Goal: Transaction & Acquisition: Purchase product/service

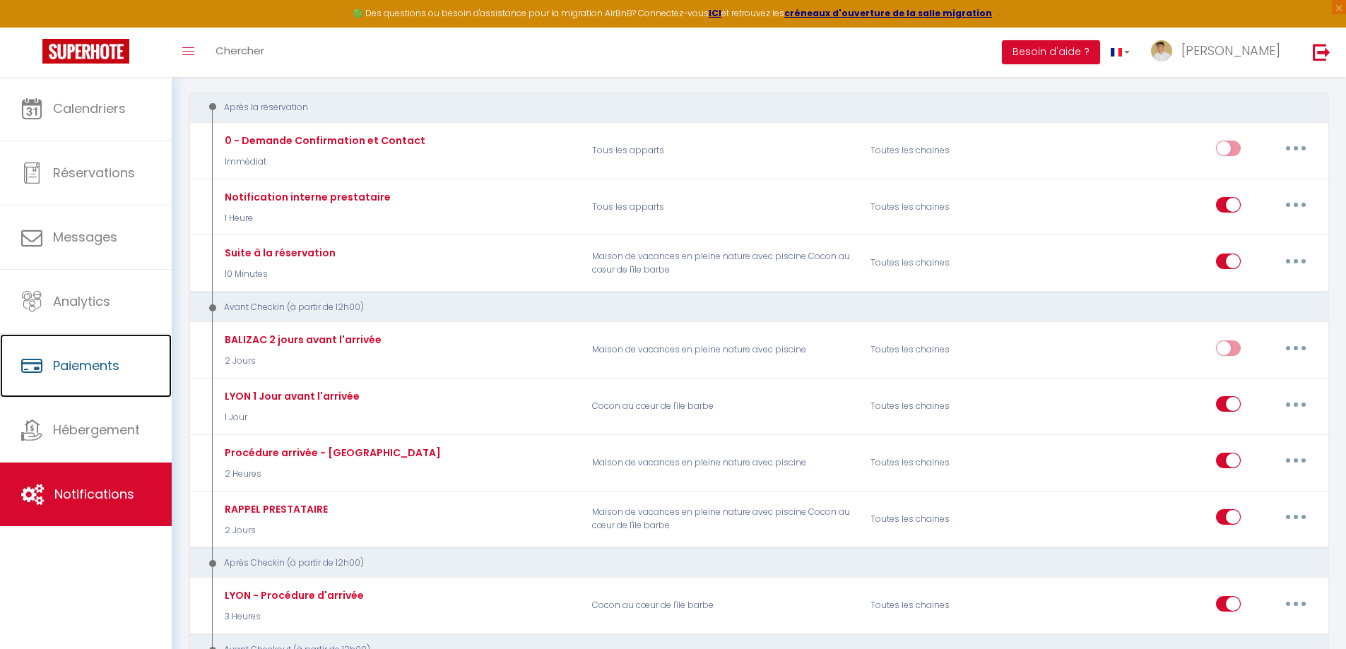
click at [89, 363] on span "Paiements" at bounding box center [86, 366] width 66 height 18
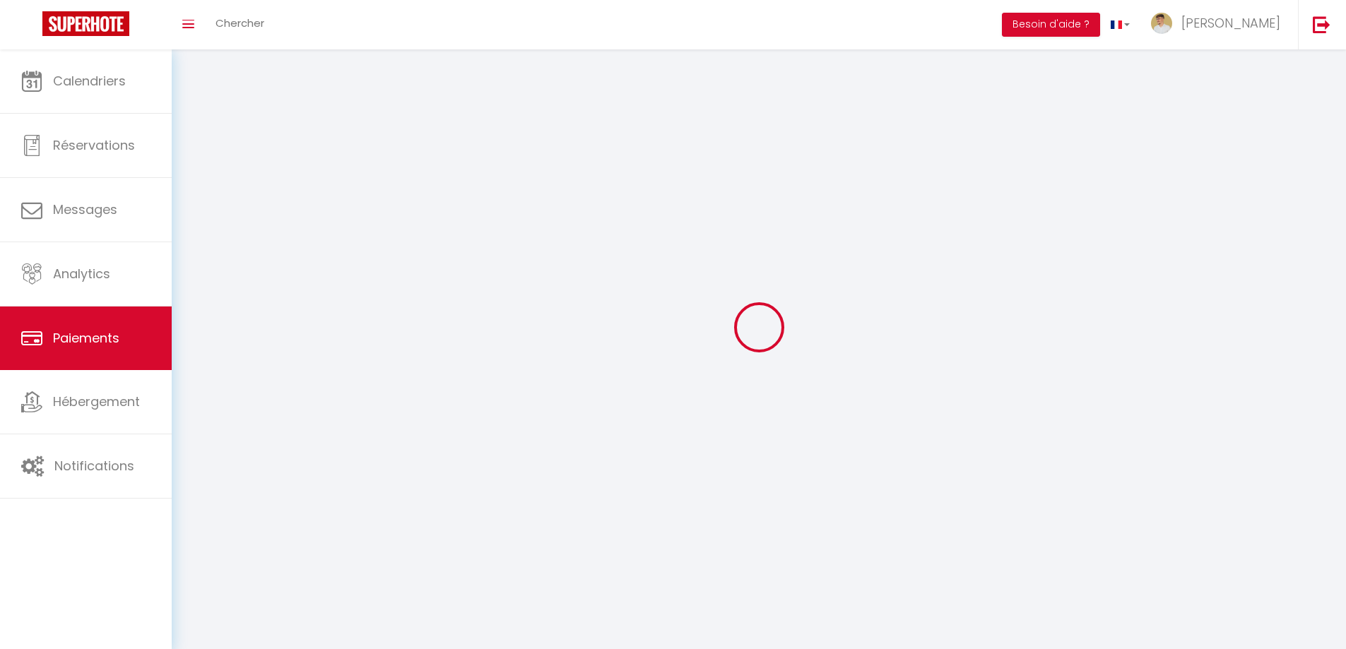
select select "2"
select select "0"
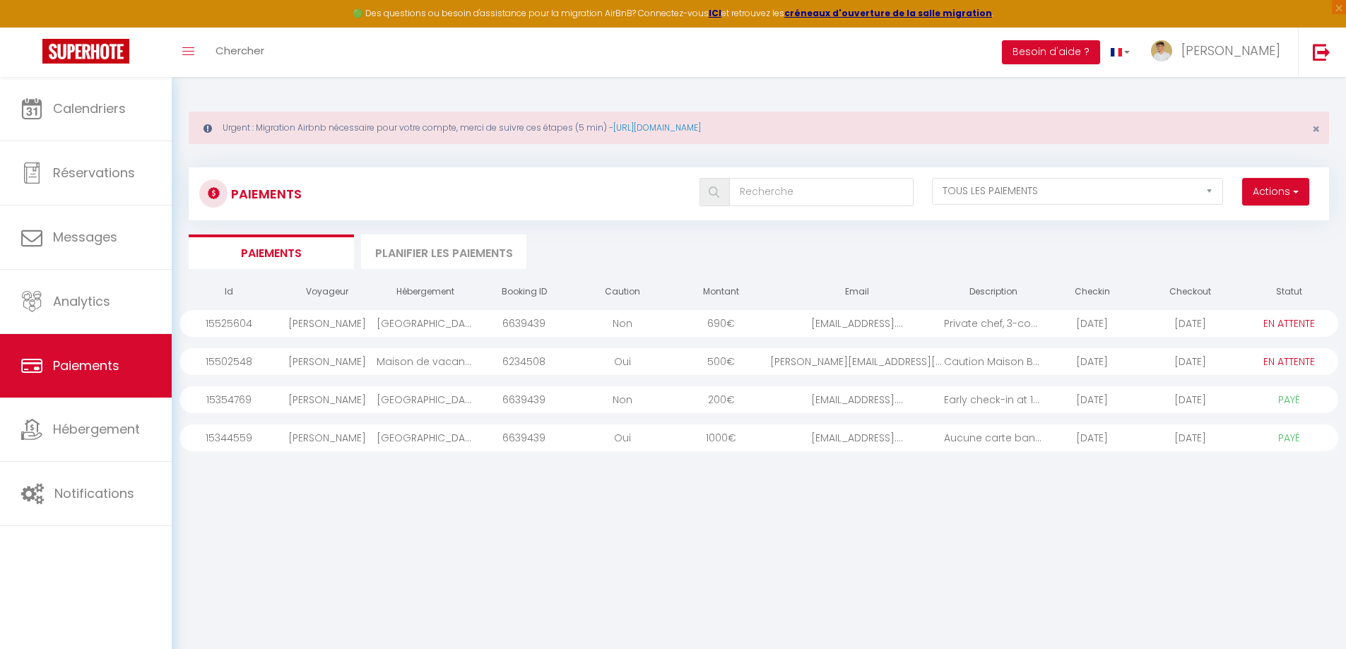
click at [972, 323] on div "Private chef, 3-cour..." at bounding box center [993, 323] width 98 height 27
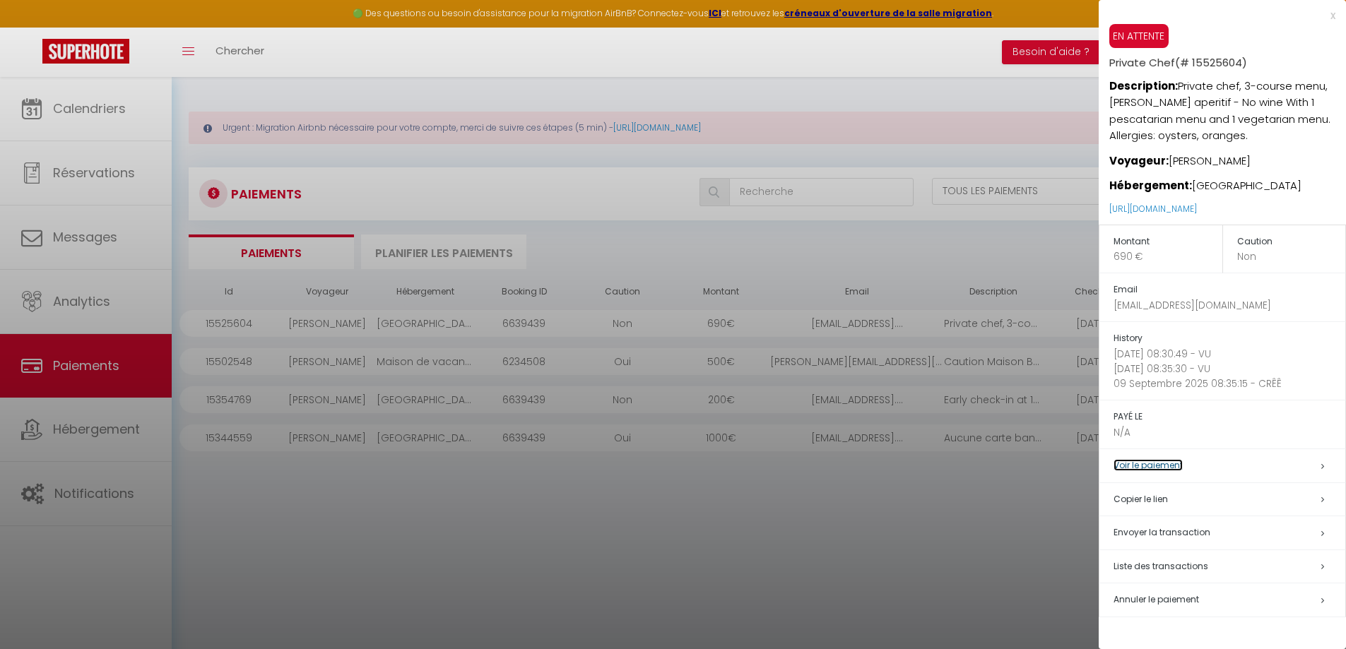
click at [1163, 459] on link "Voir le paiement" at bounding box center [1147, 465] width 69 height 12
click at [1335, 15] on div "x" at bounding box center [1217, 15] width 237 height 17
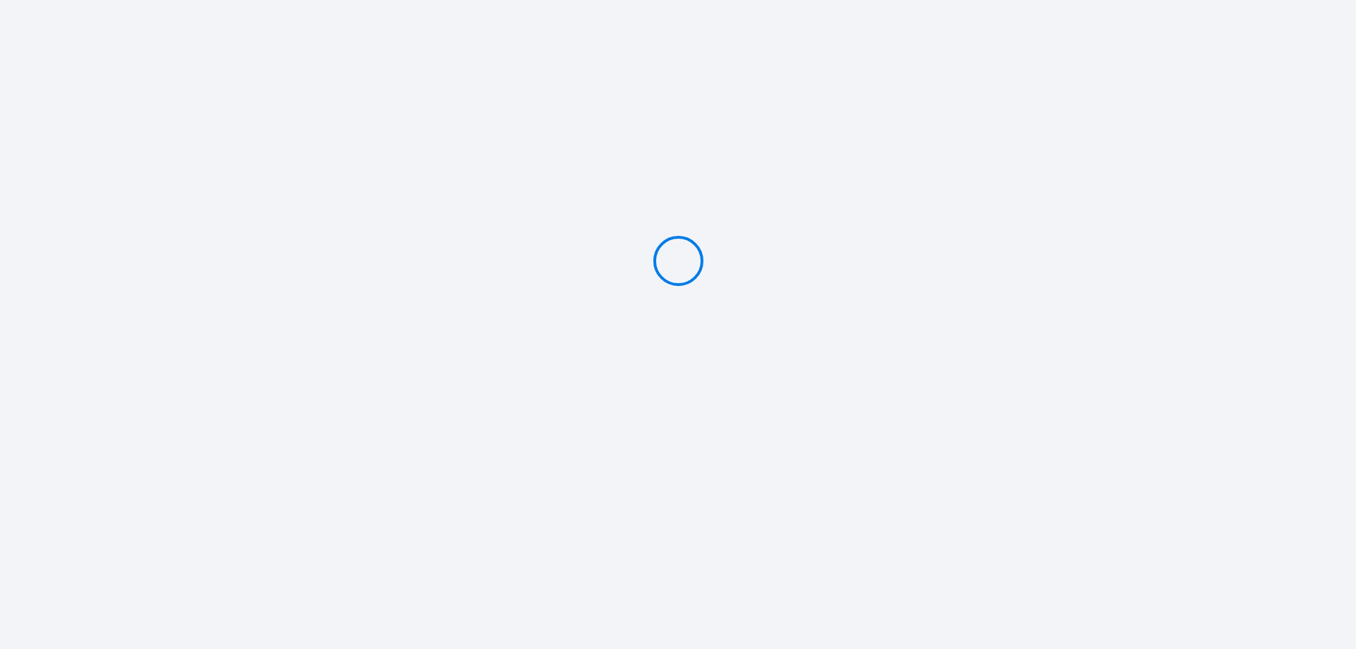
type input "PAYER 690 €"
